Goal: Obtain resource: Download file/media

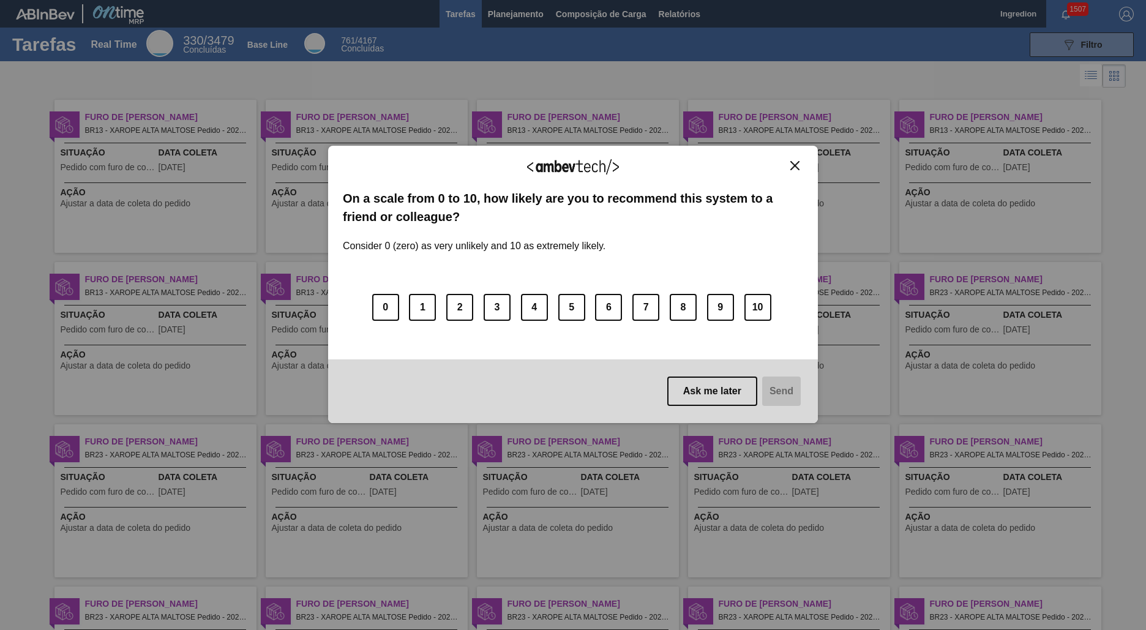
click at [795, 165] on img "Close" at bounding box center [794, 165] width 9 height 9
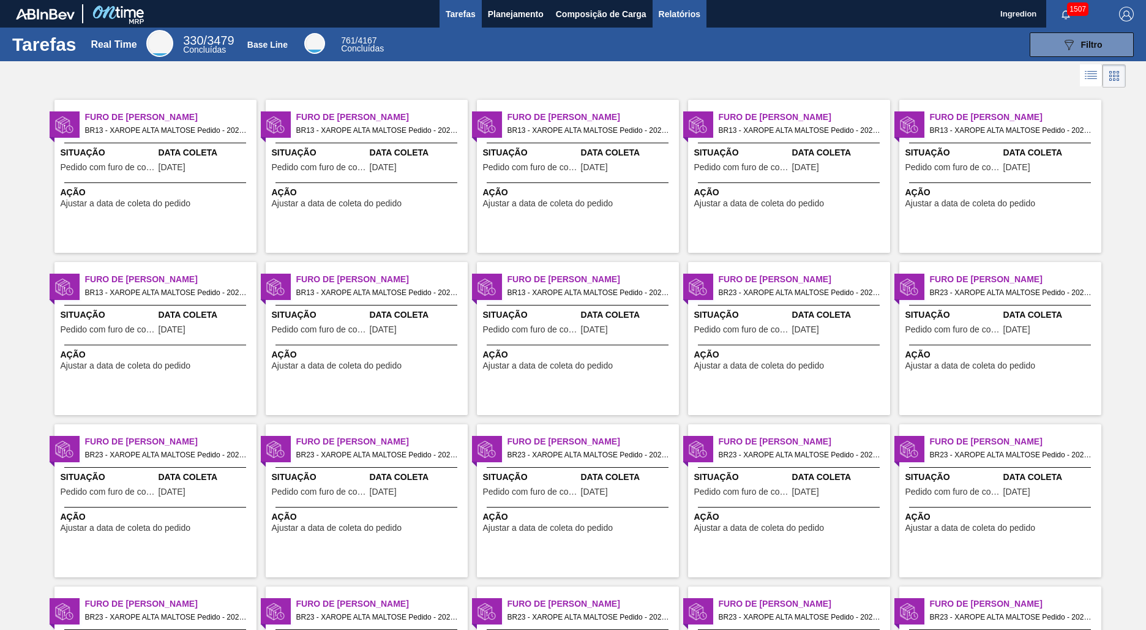
click at [678, 13] on span "Relatórios" at bounding box center [680, 14] width 42 height 15
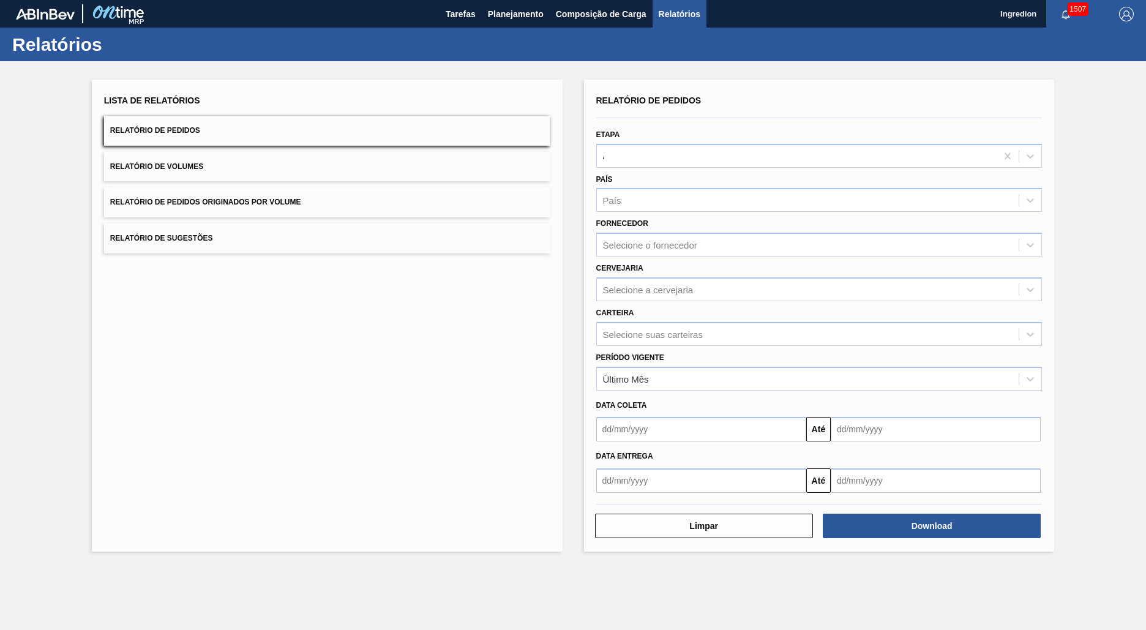
type input "Aguardando Faturamento"
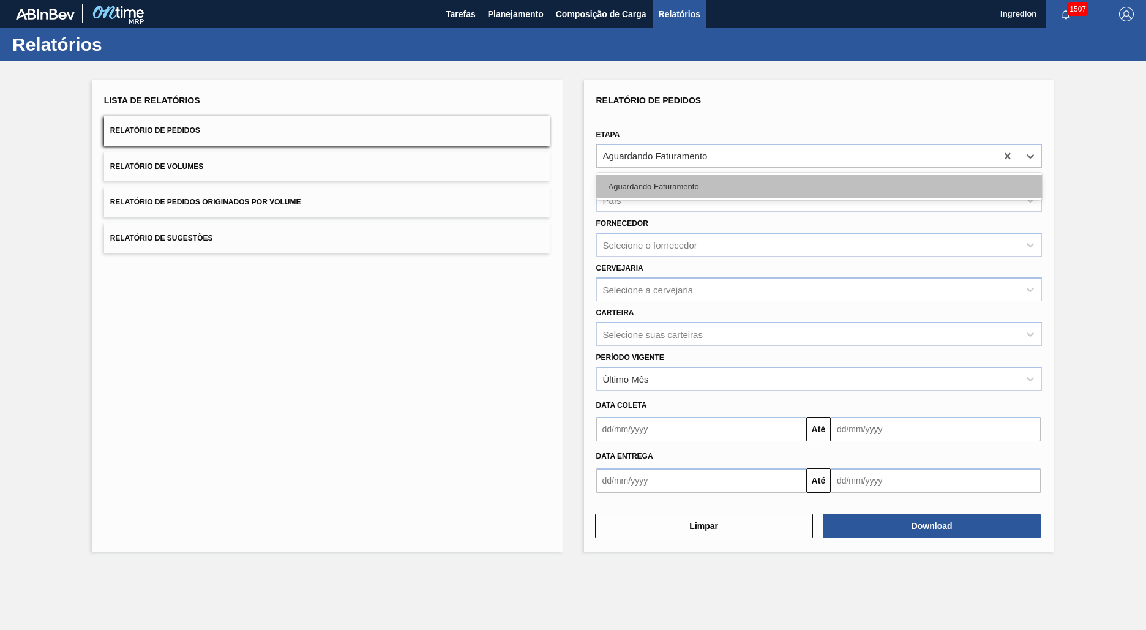
click at [818, 186] on div "Aguardando Faturamento" at bounding box center [819, 186] width 446 height 23
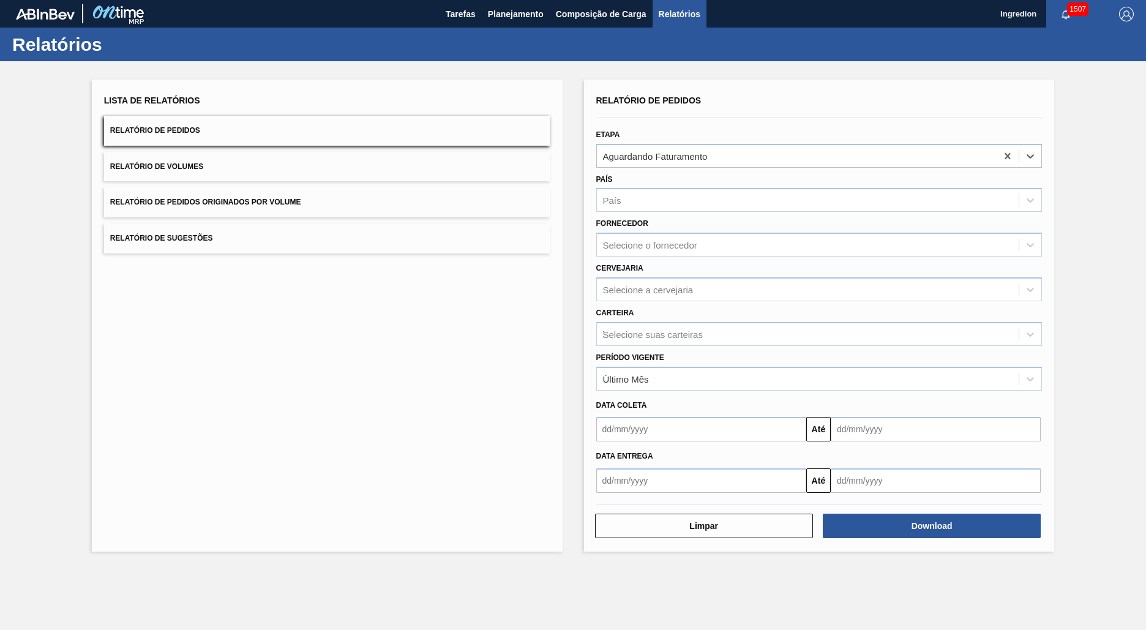
type input "Xarope"
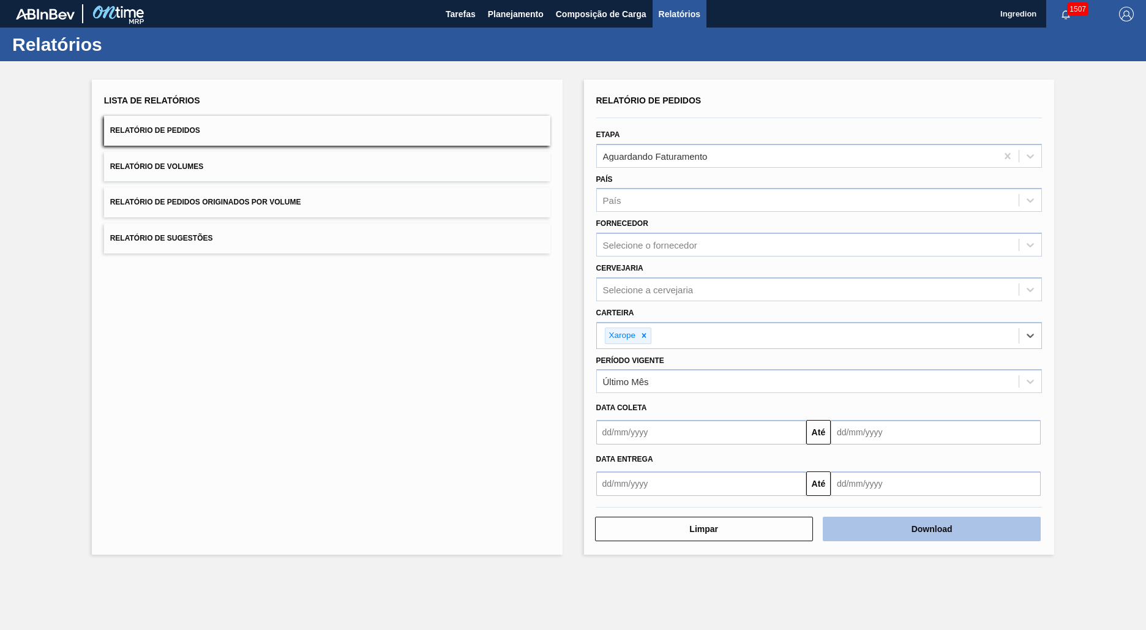
click at [932, 529] on button "Download" at bounding box center [932, 529] width 218 height 24
